Goal: Navigation & Orientation: Find specific page/section

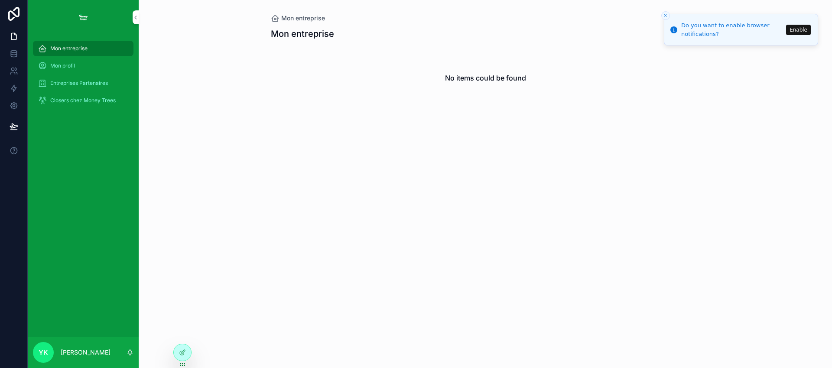
click at [67, 65] on span "Mon profil" at bounding box center [62, 65] width 25 height 7
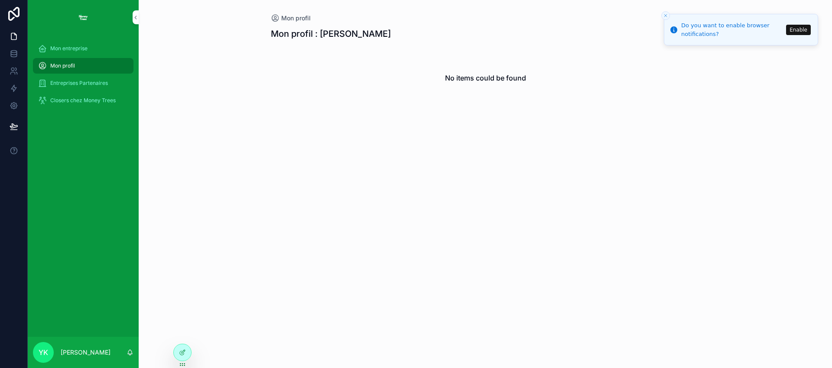
click at [74, 85] on span "Entreprises Partenaires" at bounding box center [79, 83] width 58 height 7
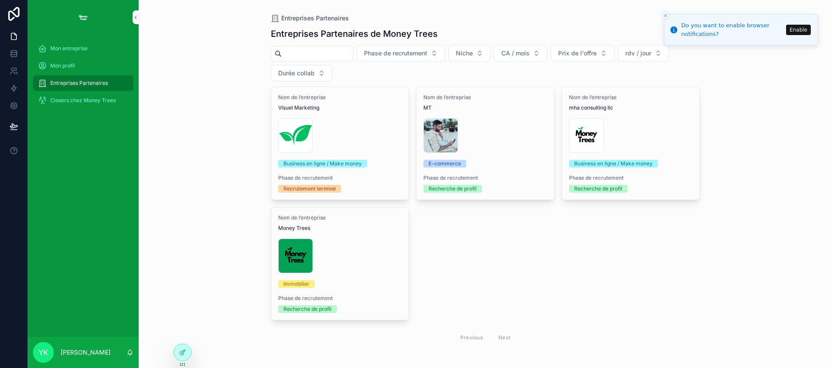
click at [73, 101] on span "Closers chez Money Trees" at bounding box center [82, 100] width 65 height 7
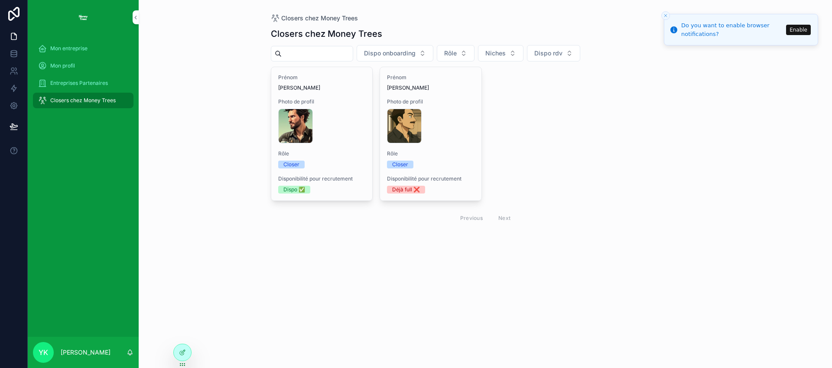
click at [72, 46] on span "Mon entreprise" at bounding box center [68, 48] width 37 height 7
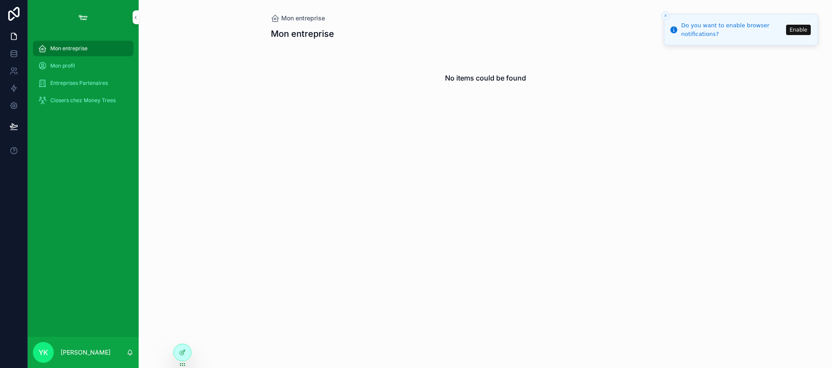
click at [70, 64] on span "Mon profil" at bounding box center [62, 65] width 25 height 7
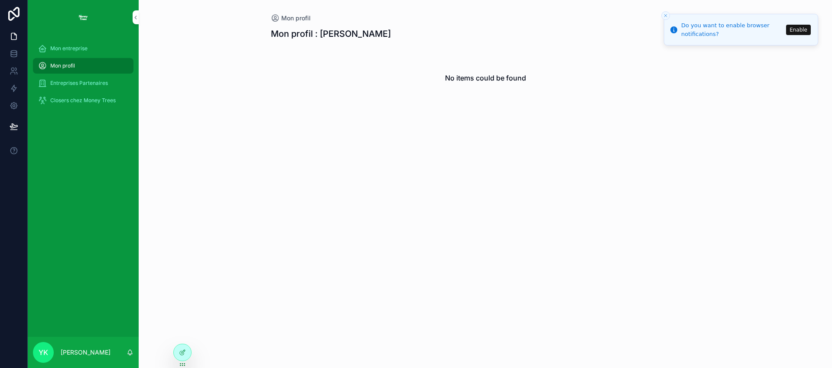
click at [74, 80] on span "Entreprises Partenaires" at bounding box center [79, 83] width 58 height 7
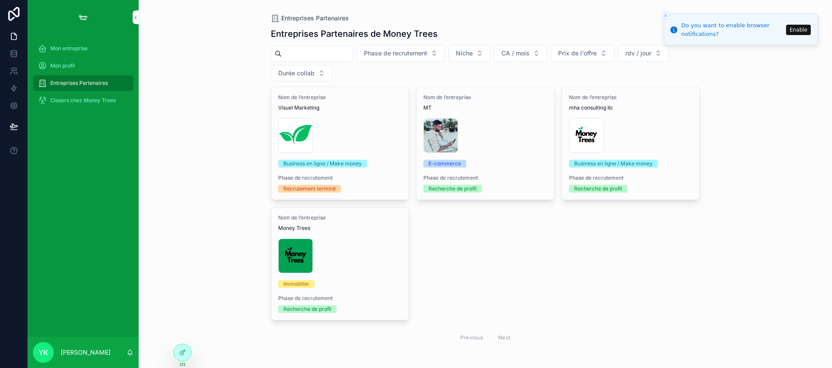
click at [81, 103] on span "Closers chez Money Trees" at bounding box center [82, 100] width 65 height 7
